Goal: Information Seeking & Learning: Learn about a topic

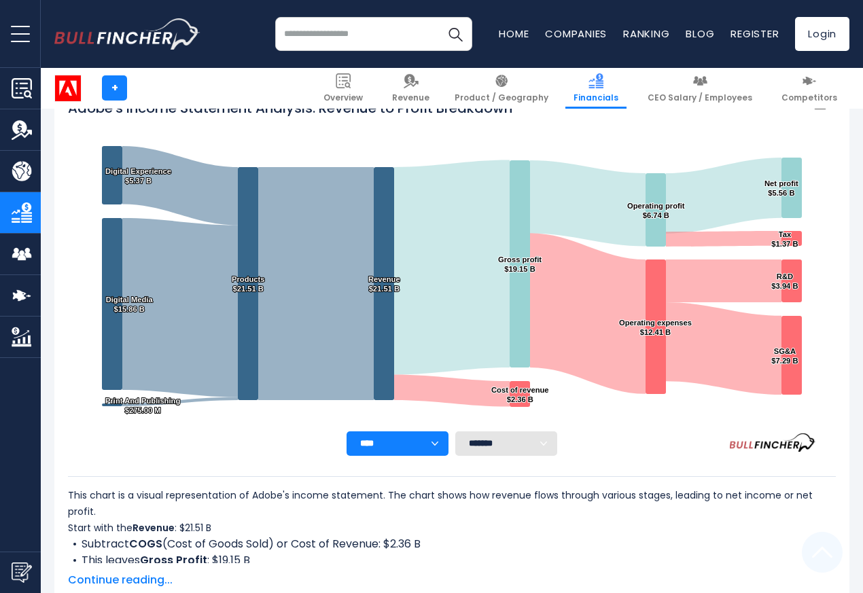
scroll to position [735, 0]
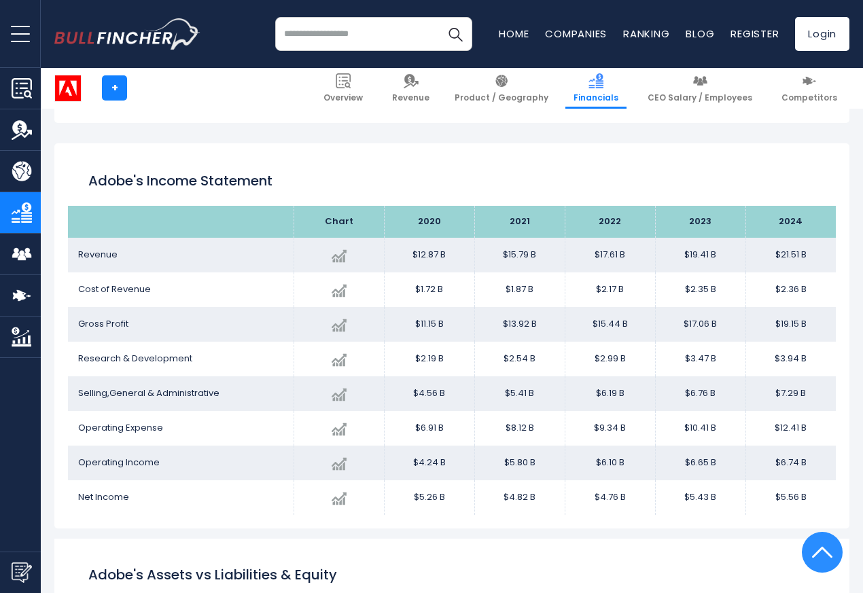
scroll to position [735, 0]
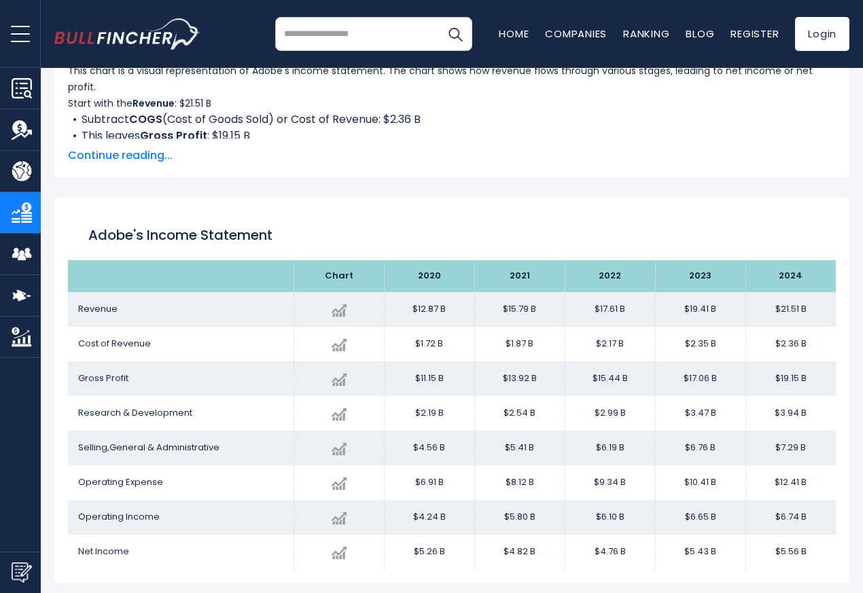
scroll to position [735, 0]
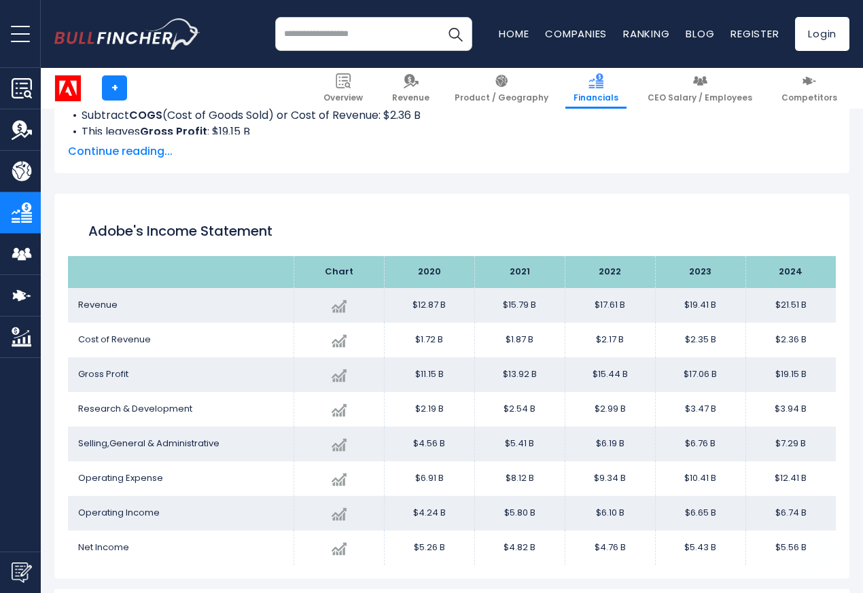
scroll to position [735, 0]
